Goal: Transaction & Acquisition: Book appointment/travel/reservation

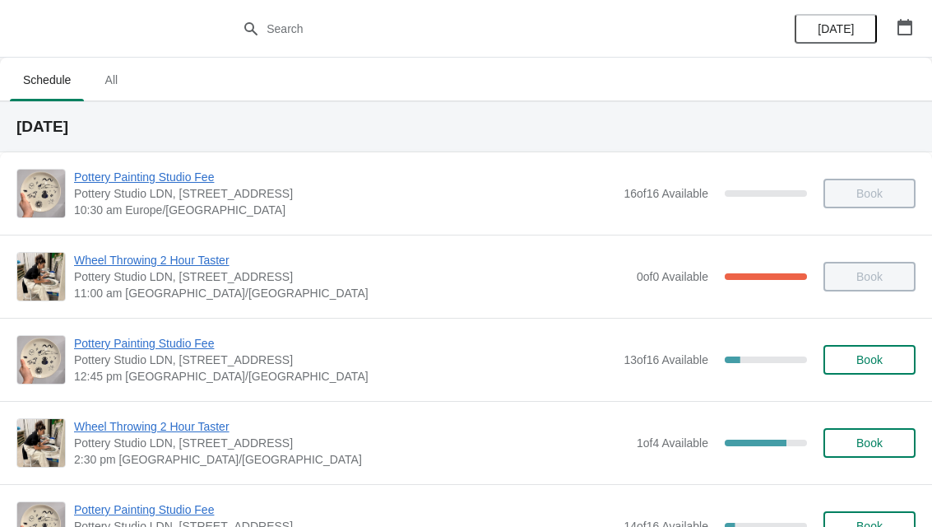
click at [849, 35] on span "[DATE]" at bounding box center [836, 28] width 36 height 13
click at [844, 41] on button "[DATE]" at bounding box center [836, 29] width 82 height 30
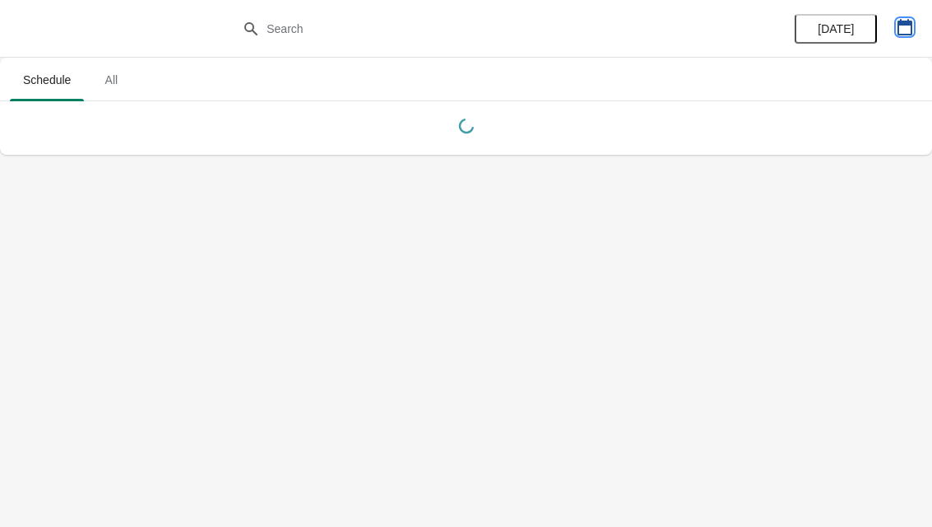
click at [903, 33] on icon "button" at bounding box center [905, 27] width 16 height 16
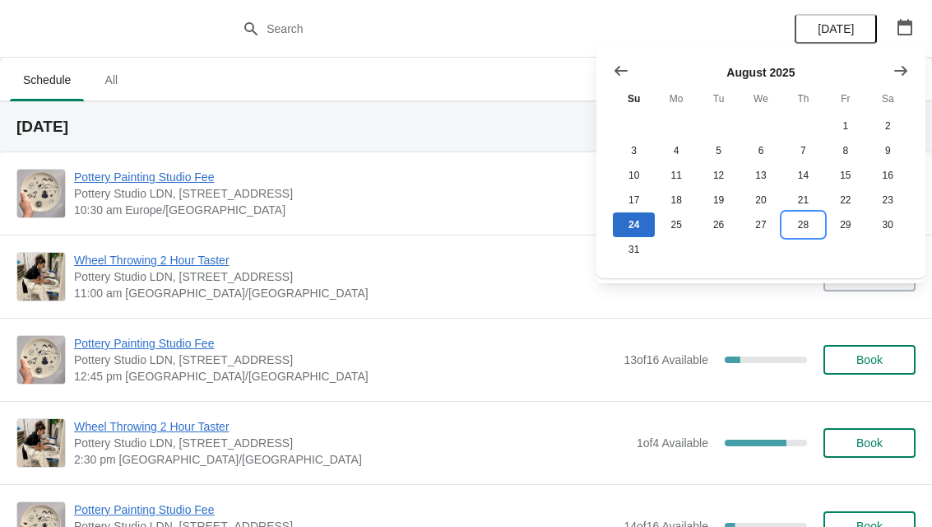
click at [806, 224] on button "28" at bounding box center [804, 224] width 42 height 25
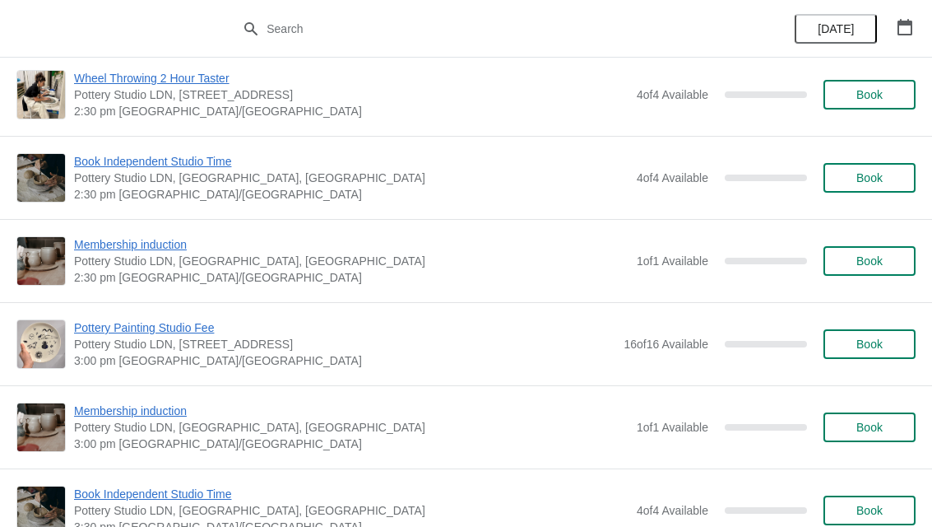
scroll to position [1267, 0]
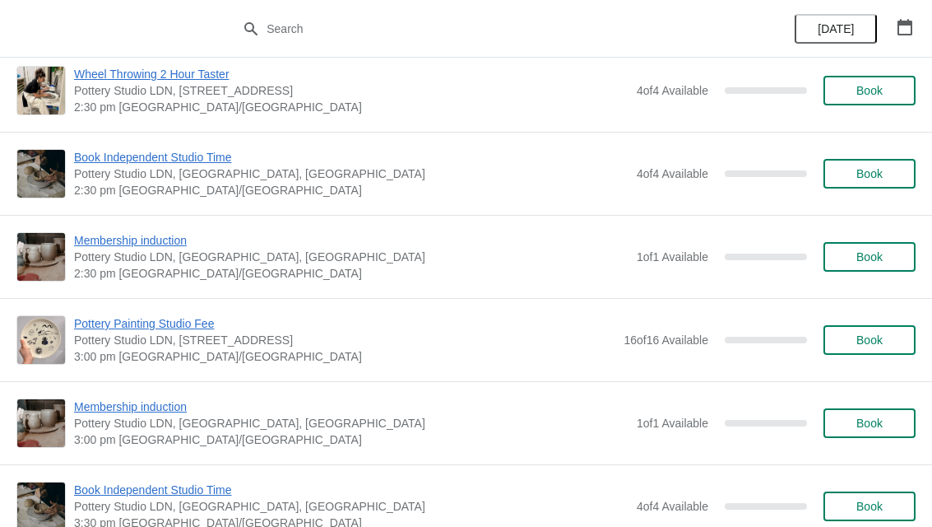
click at [206, 323] on span "Pottery Painting Studio Fee" at bounding box center [345, 323] width 542 height 16
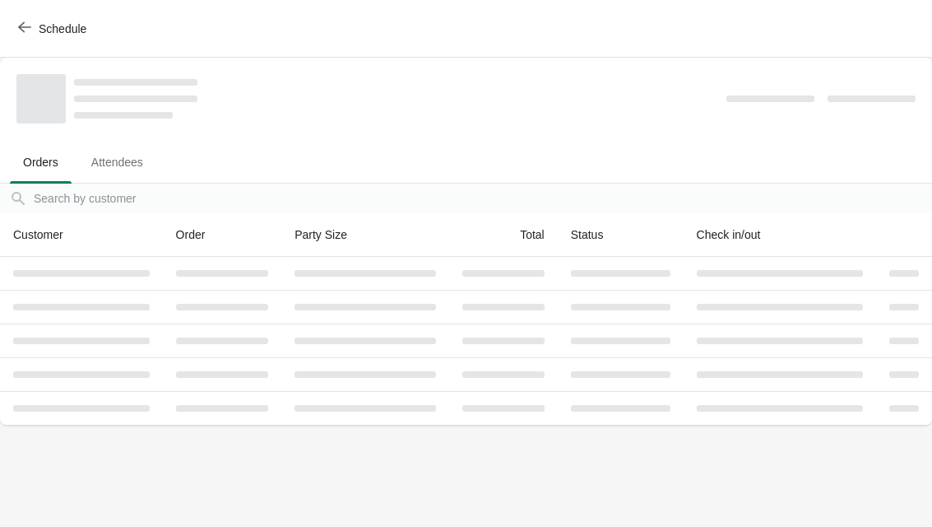
scroll to position [0, 0]
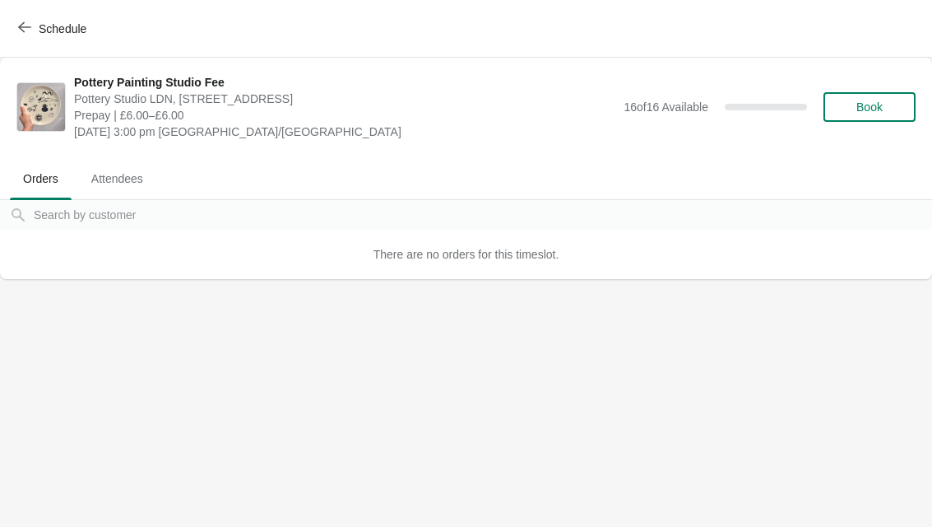
click at [876, 115] on button "Book" at bounding box center [870, 107] width 92 height 30
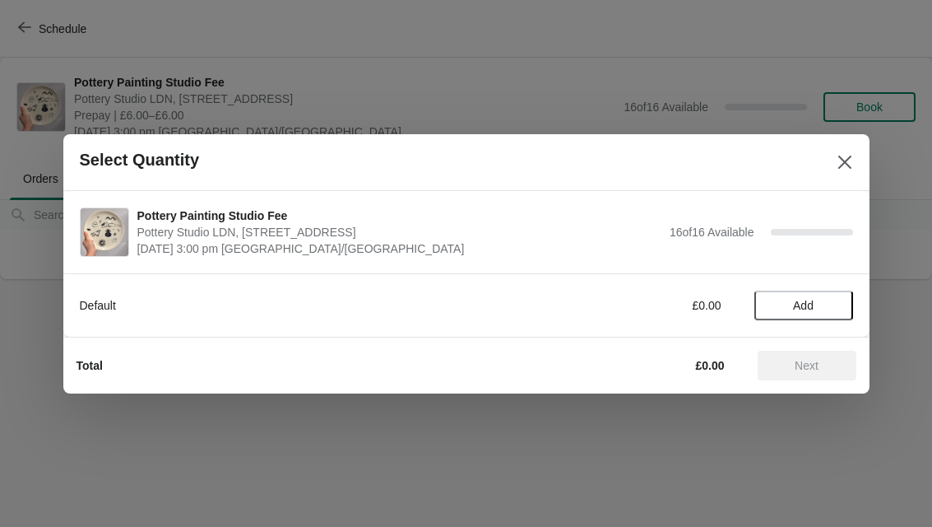
click at [805, 301] on span "Add" at bounding box center [803, 305] width 21 height 13
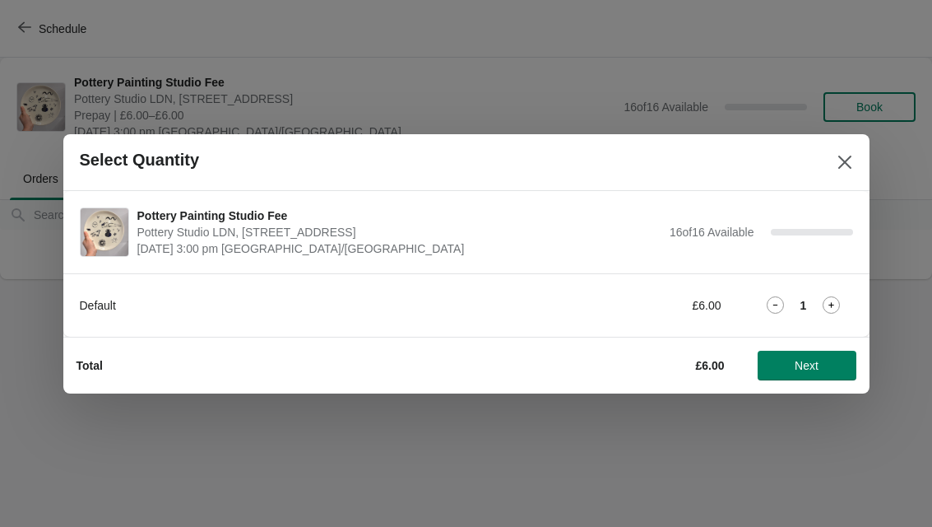
click at [811, 361] on span "Next" at bounding box center [807, 365] width 24 height 13
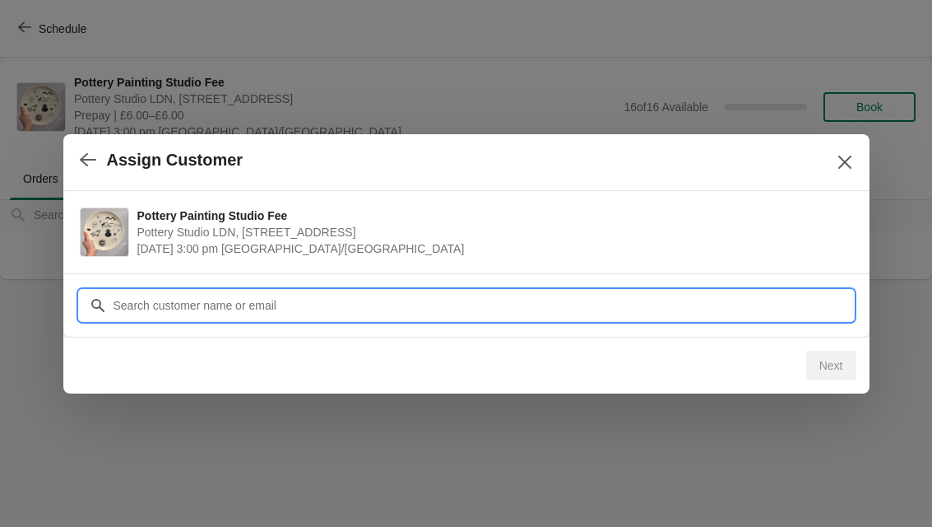
click at [481, 315] on input "Customer" at bounding box center [483, 306] width 741 height 30
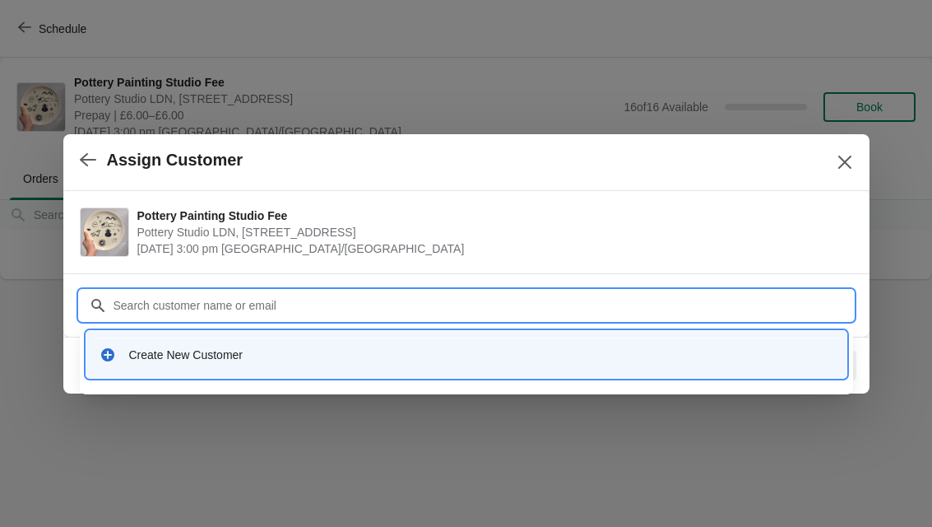
click at [277, 367] on div "Create New Customer" at bounding box center [466, 354] width 747 height 34
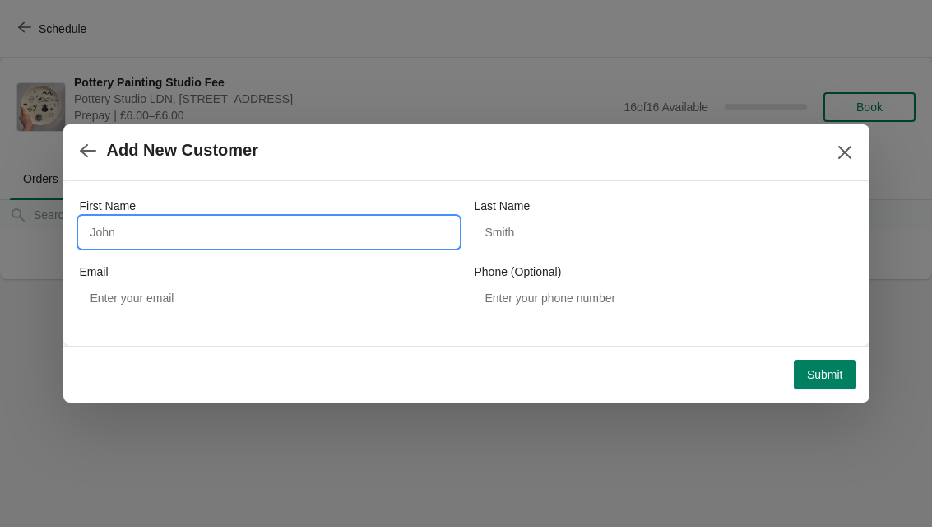
click at [305, 243] on input "First Name" at bounding box center [269, 232] width 379 height 30
type input "Le’shai"
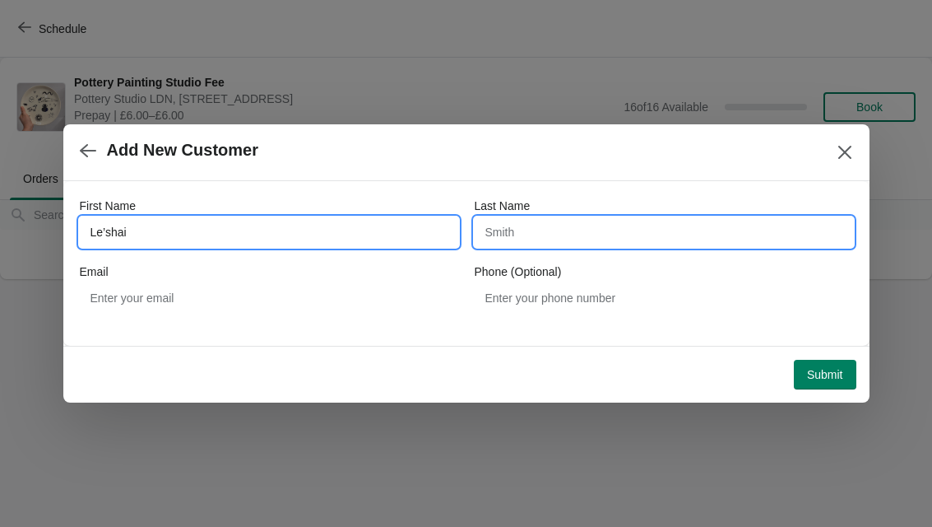
click at [602, 232] on input "Last Name" at bounding box center [664, 232] width 379 height 30
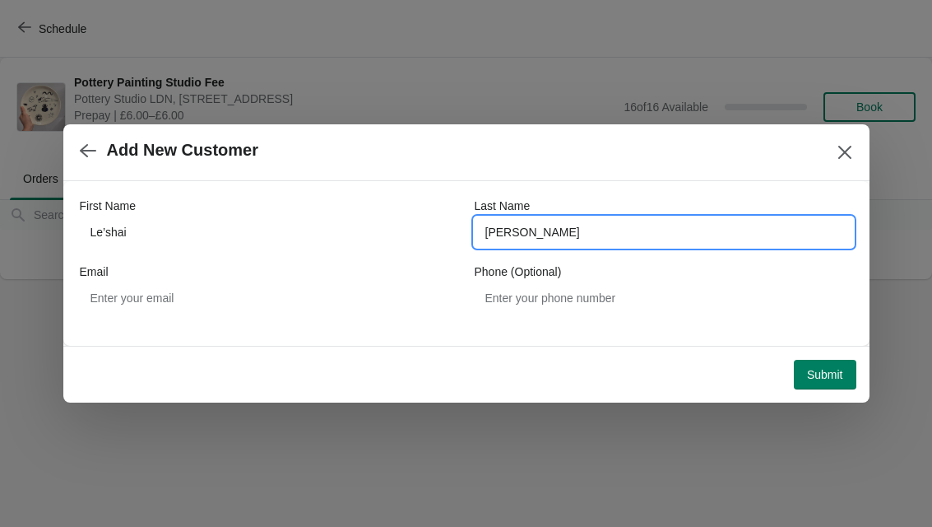
type input "[PERSON_NAME]"
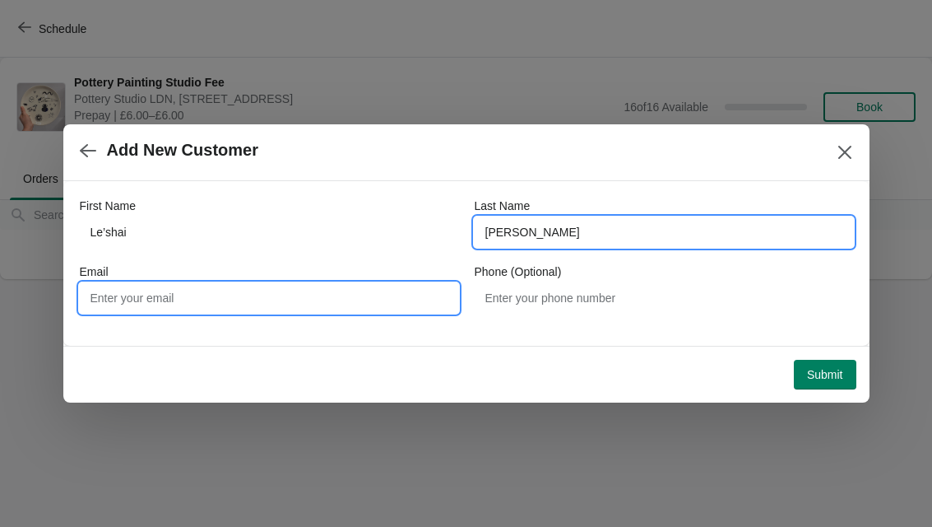
click at [134, 300] on input "Email" at bounding box center [269, 298] width 379 height 30
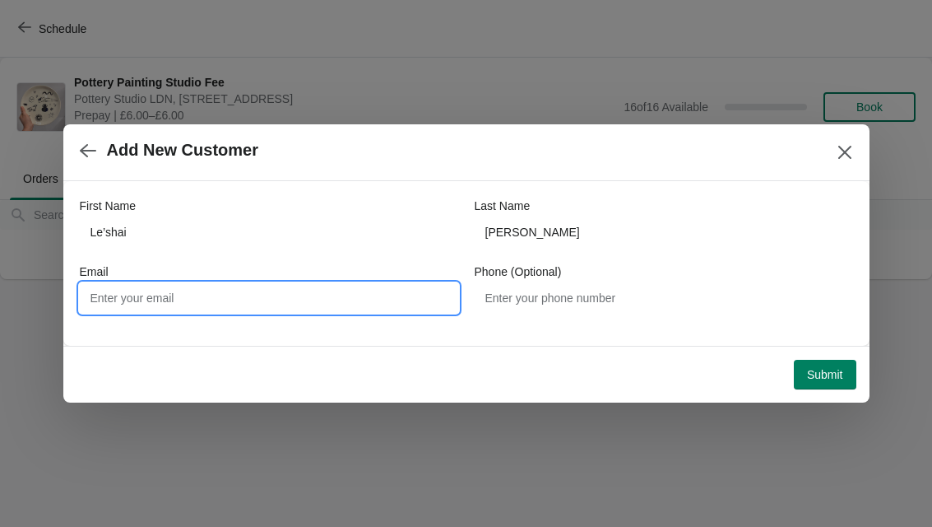
type input "S"
type input "[EMAIL_ADDRESS][DOMAIN_NAME]"
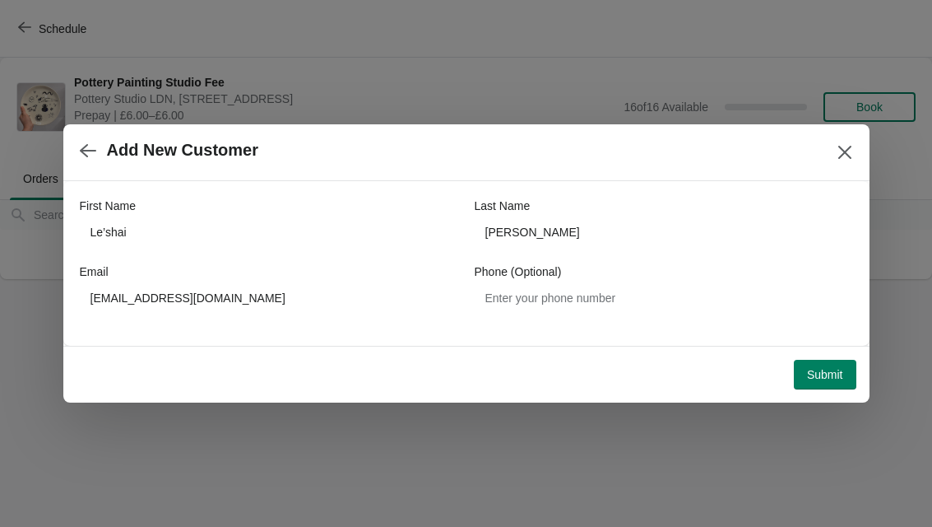
click at [822, 376] on span "Submit" at bounding box center [825, 374] width 36 height 13
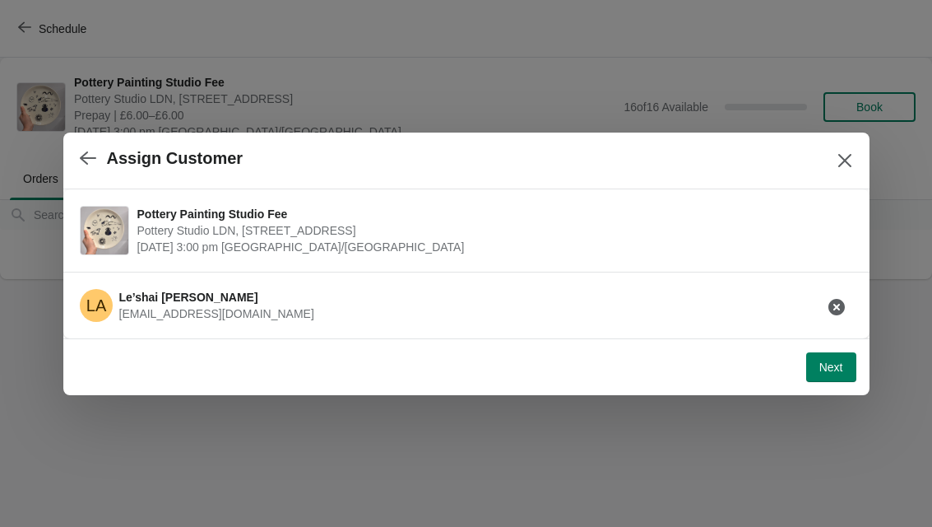
click at [836, 367] on span "Next" at bounding box center [832, 366] width 24 height 13
select select "Yes"
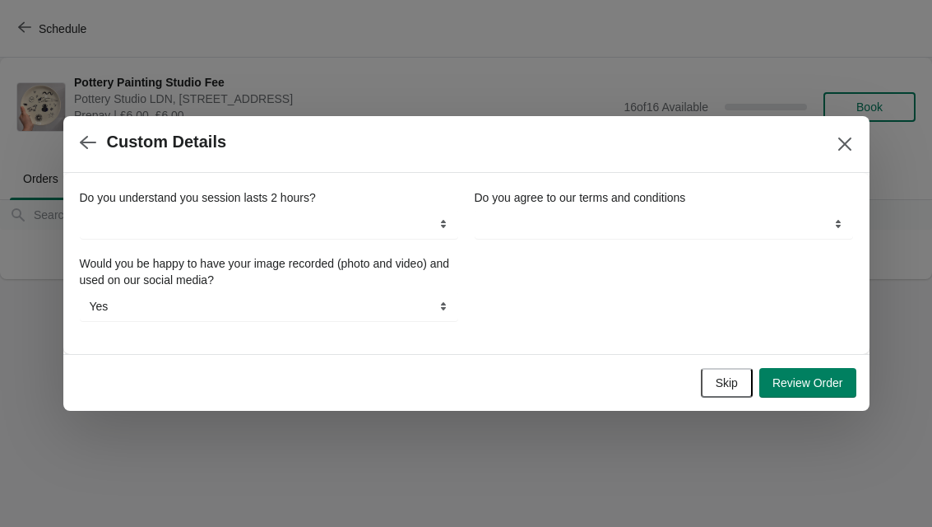
click at [724, 384] on span "Skip" at bounding box center [727, 382] width 22 height 13
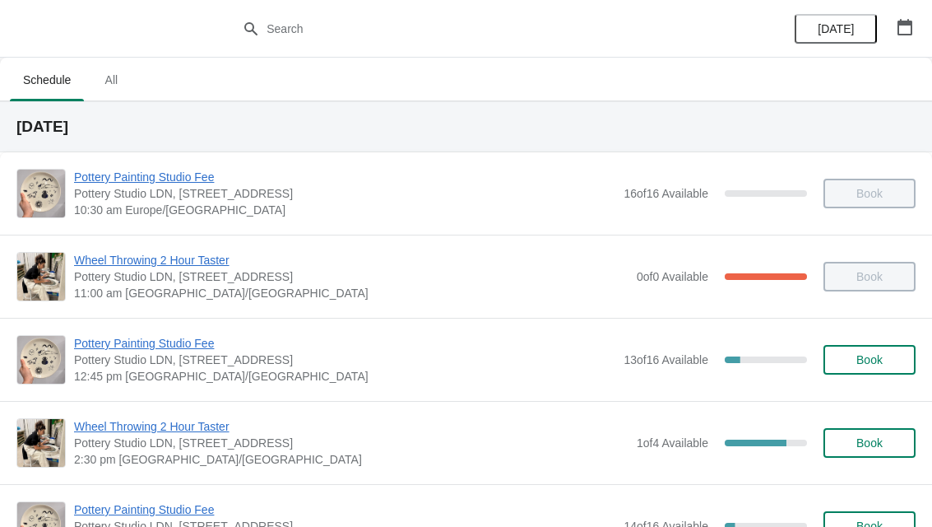
click at [849, 31] on span "[DATE]" at bounding box center [836, 28] width 36 height 13
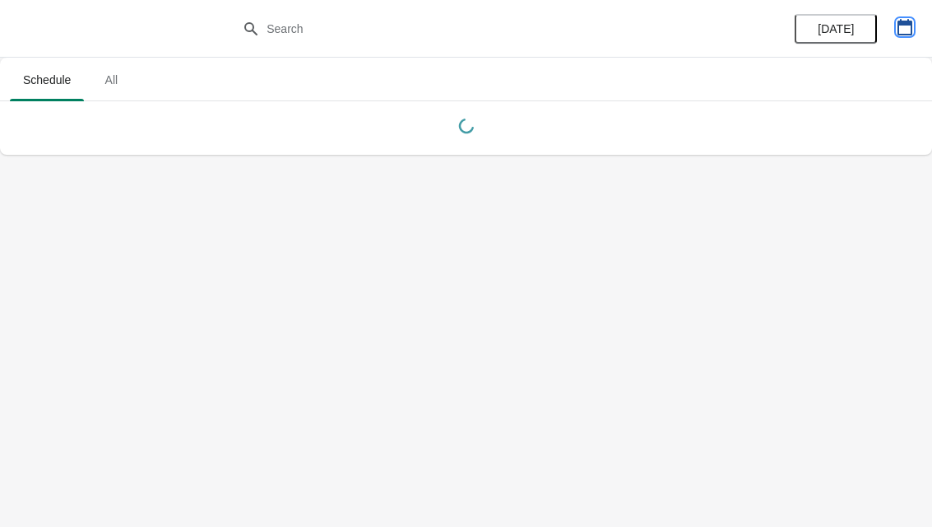
click at [901, 37] on button "button" at bounding box center [905, 27] width 30 height 30
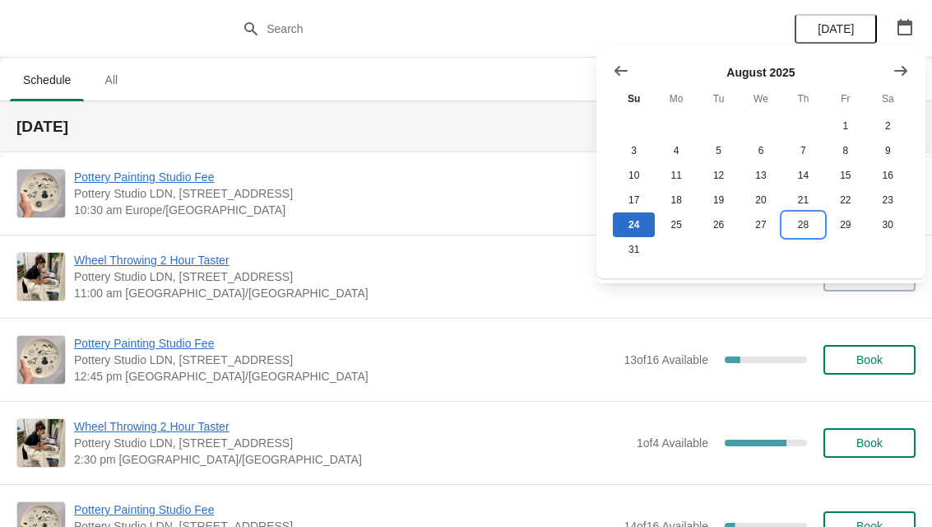
click at [805, 237] on button "28" at bounding box center [804, 224] width 42 height 25
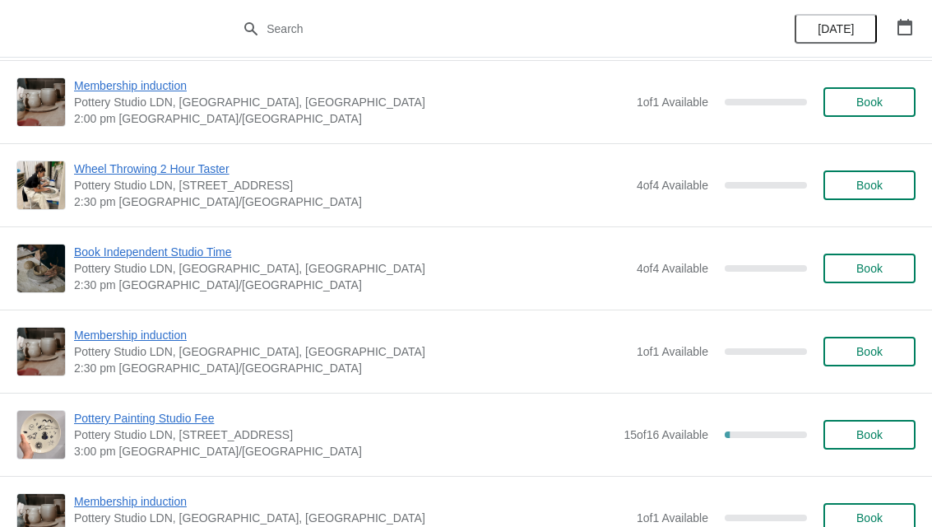
scroll to position [1227, 0]
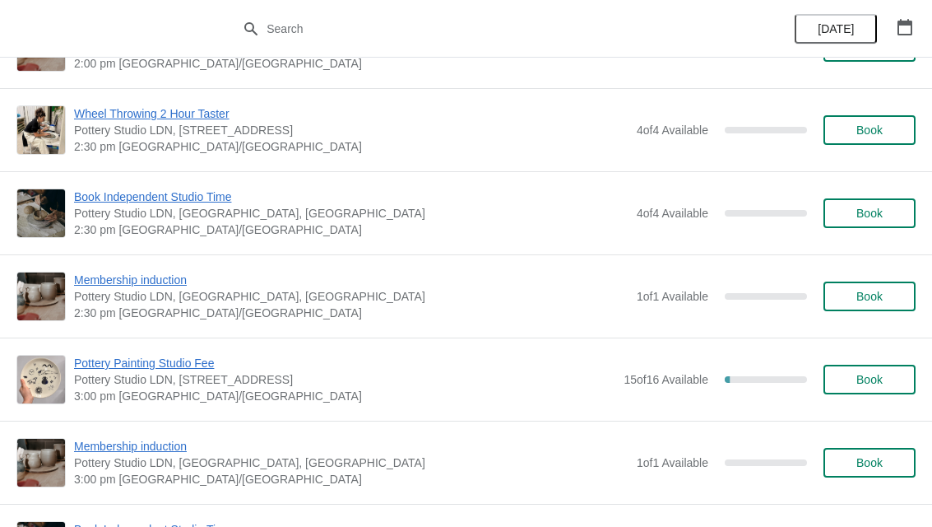
click at [883, 378] on span "Book" at bounding box center [870, 379] width 26 height 13
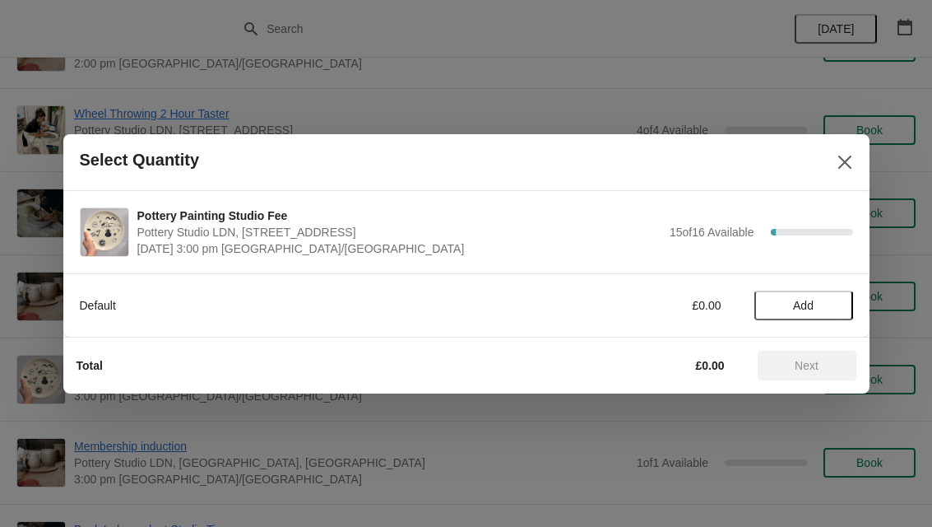
click at [807, 305] on span "Add" at bounding box center [803, 305] width 21 height 13
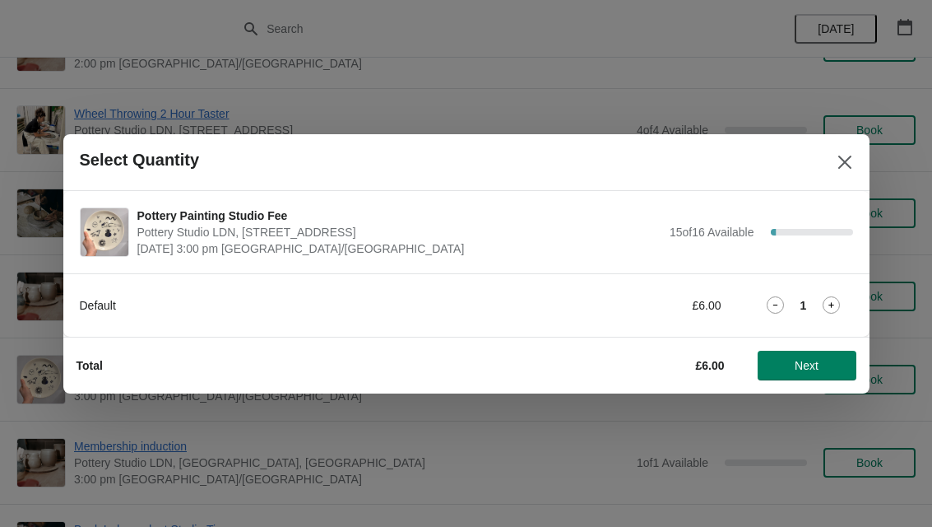
click at [816, 371] on span "Next" at bounding box center [807, 365] width 24 height 13
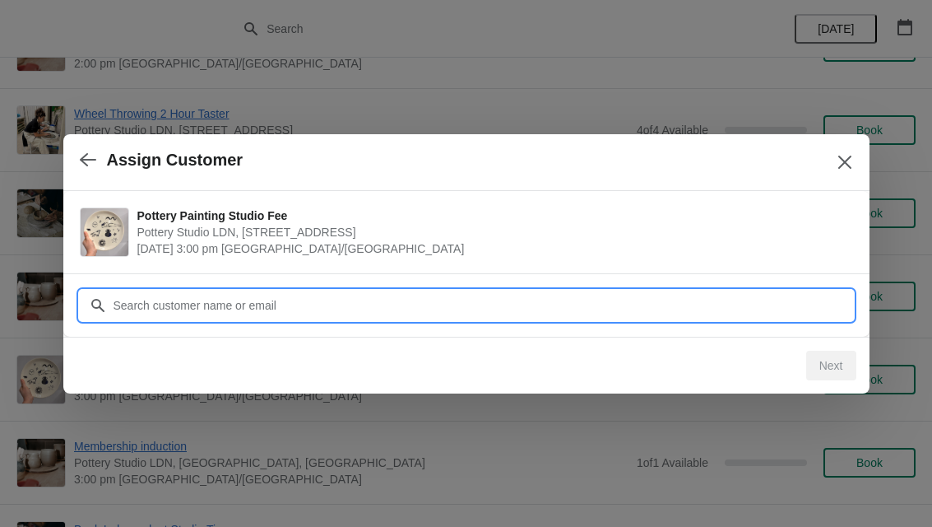
click at [774, 305] on input "Customer" at bounding box center [483, 306] width 741 height 30
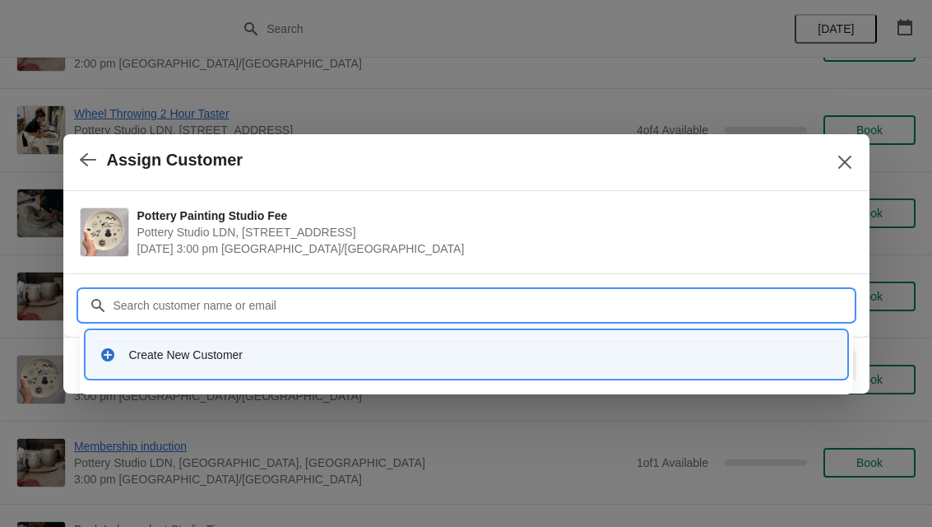
click at [217, 358] on div "Create New Customer" at bounding box center [481, 354] width 704 height 16
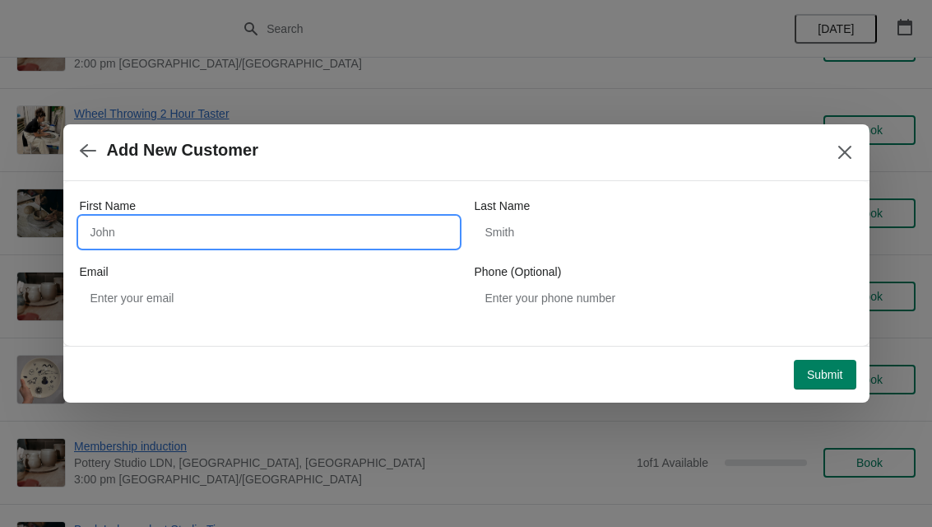
click at [322, 235] on input "First Name" at bounding box center [269, 232] width 379 height 30
type input "Suhailah"
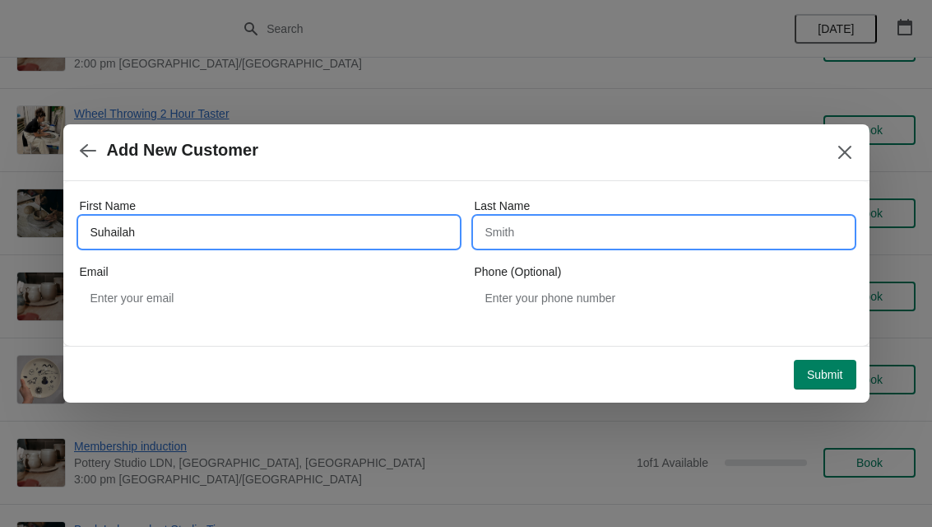
click at [570, 233] on input "Last Name" at bounding box center [664, 232] width 379 height 30
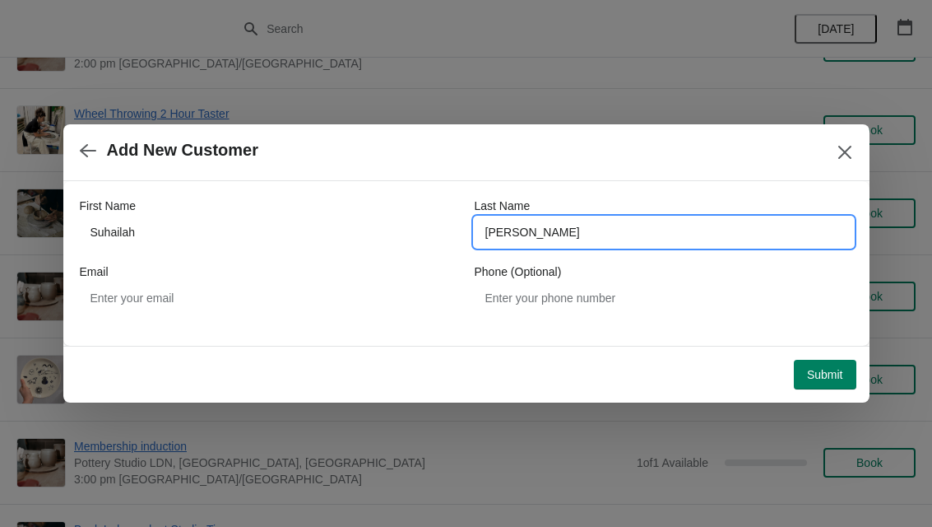
type input "Yanful"
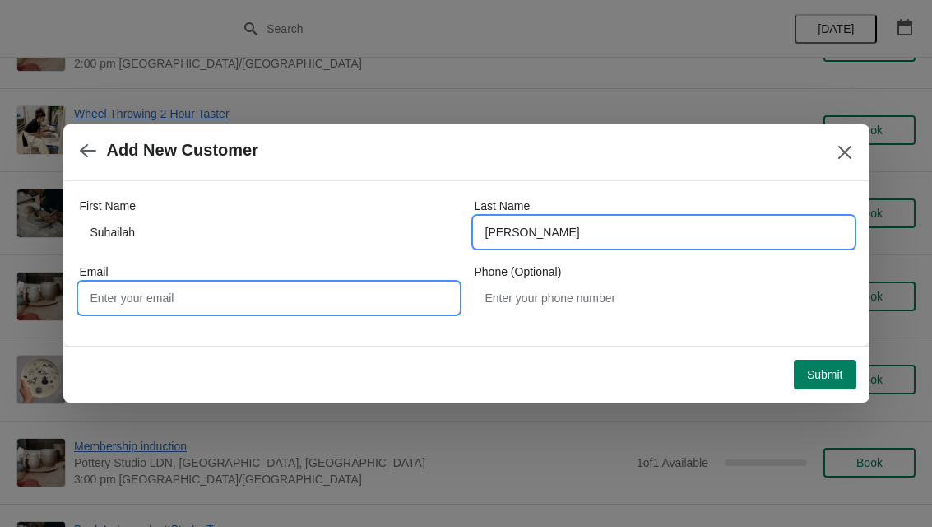
click at [299, 291] on input "Email" at bounding box center [269, 298] width 379 height 30
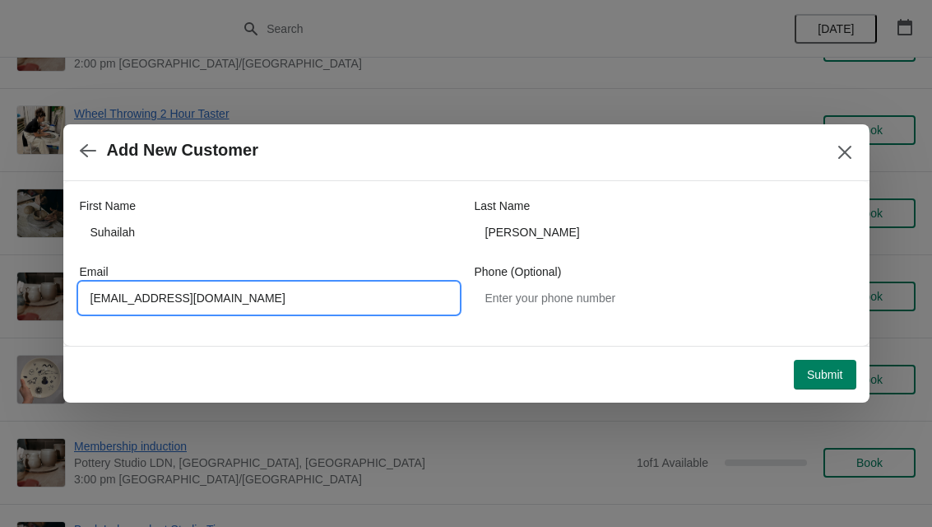
type input "Syanful@gmail.com"
click at [809, 379] on span "Submit" at bounding box center [825, 374] width 36 height 13
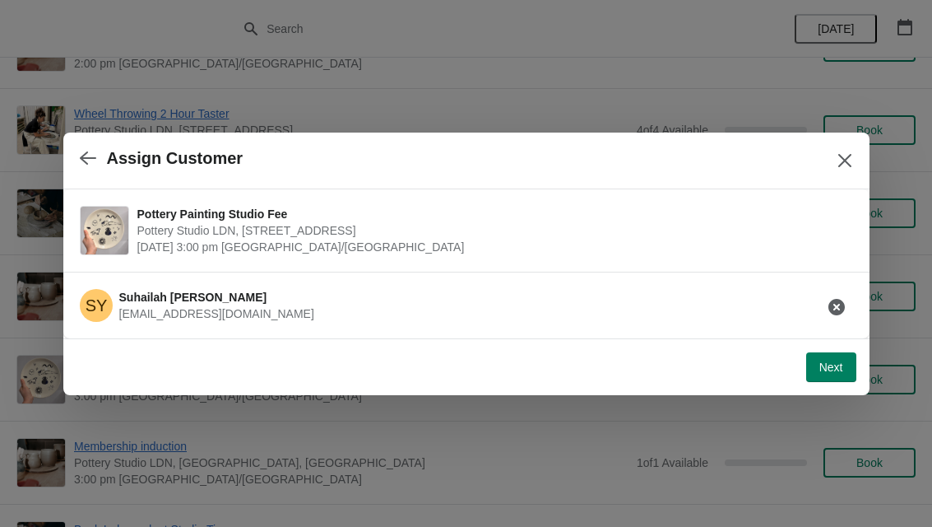
click at [832, 353] on button "Next" at bounding box center [832, 367] width 50 height 30
